Goal: Information Seeking & Learning: Learn about a topic

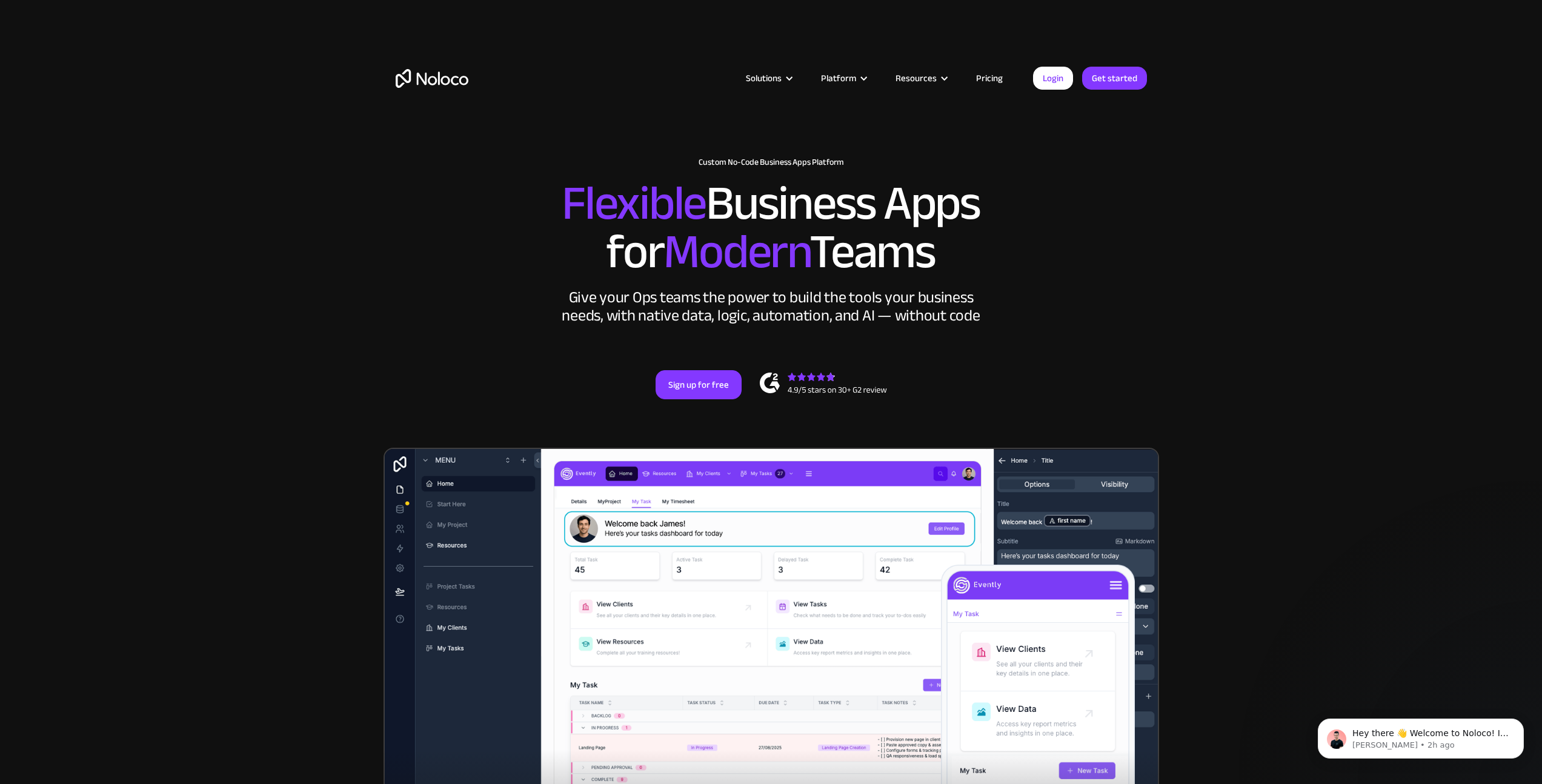
click at [986, 80] on link "Pricing" at bounding box center [989, 78] width 57 height 16
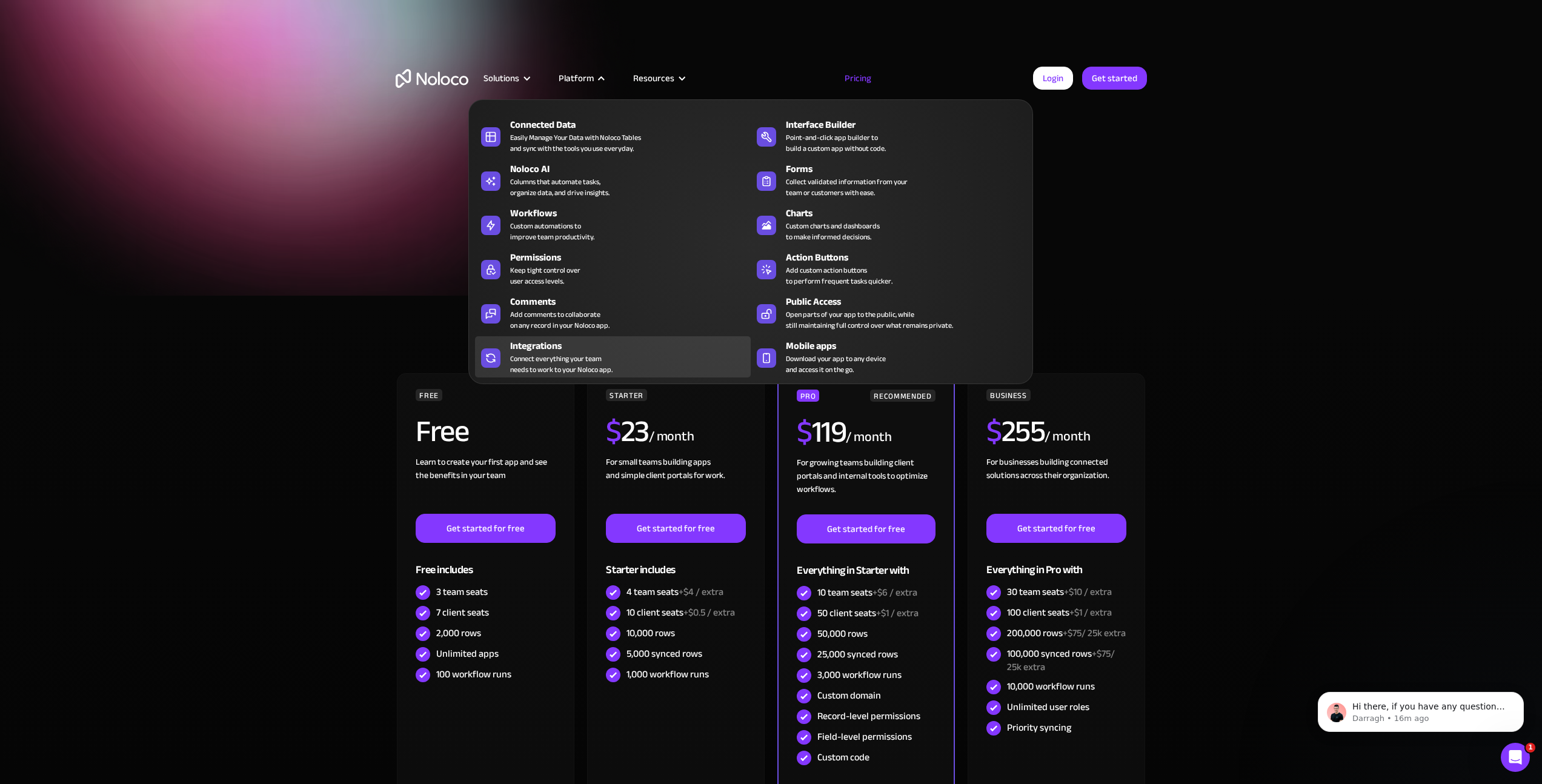
click at [621, 360] on div "Integrations Connect everything your team needs to work to your Noloco app." at bounding box center [627, 357] width 234 height 37
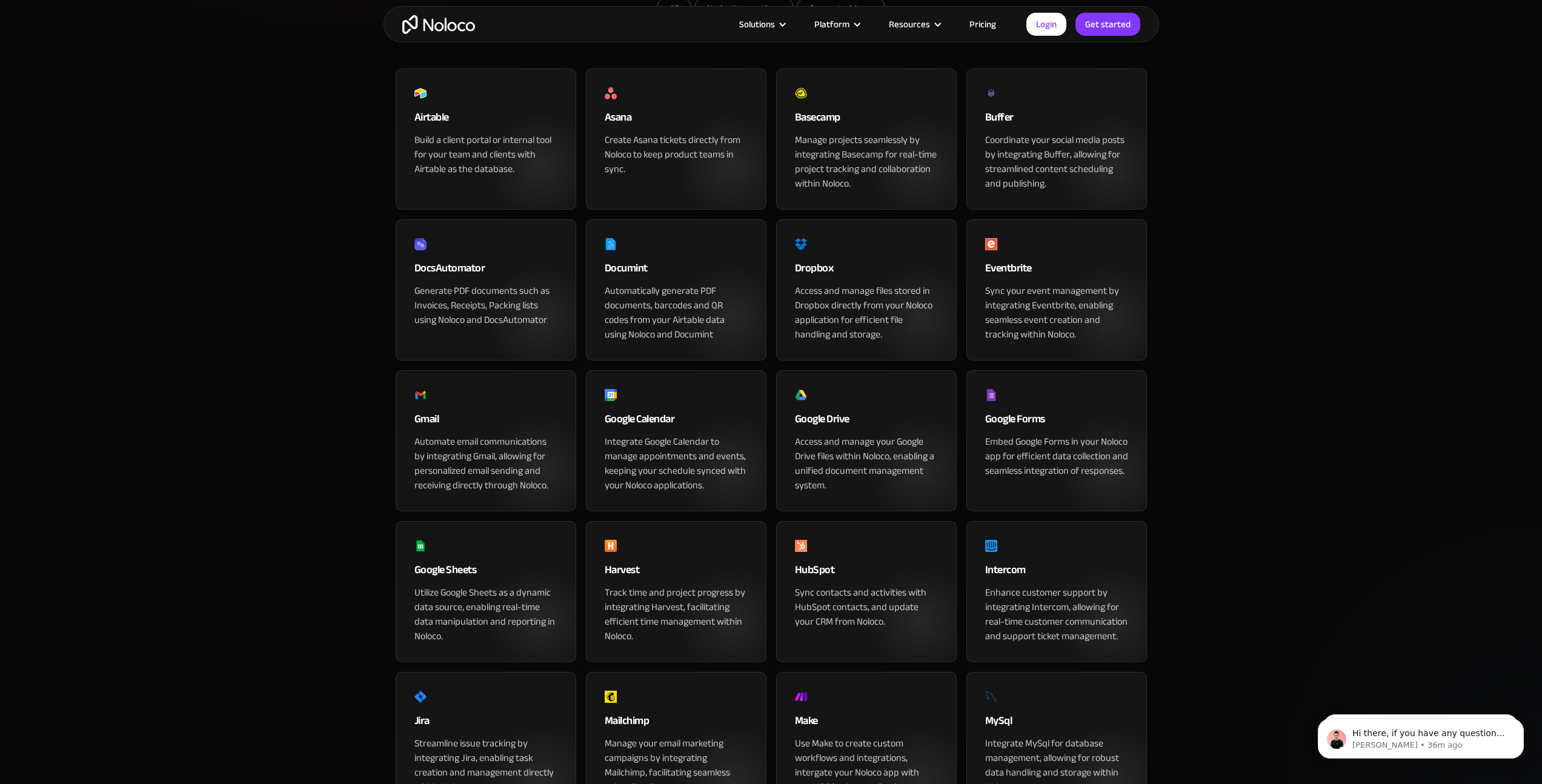
scroll to position [328, 0]
